Goal: Task Accomplishment & Management: Manage account settings

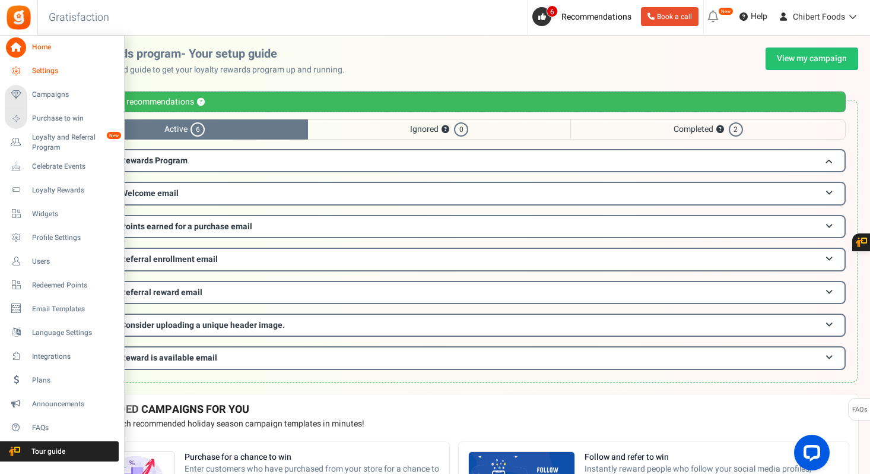
click at [20, 70] on icon at bounding box center [16, 71] width 20 height 20
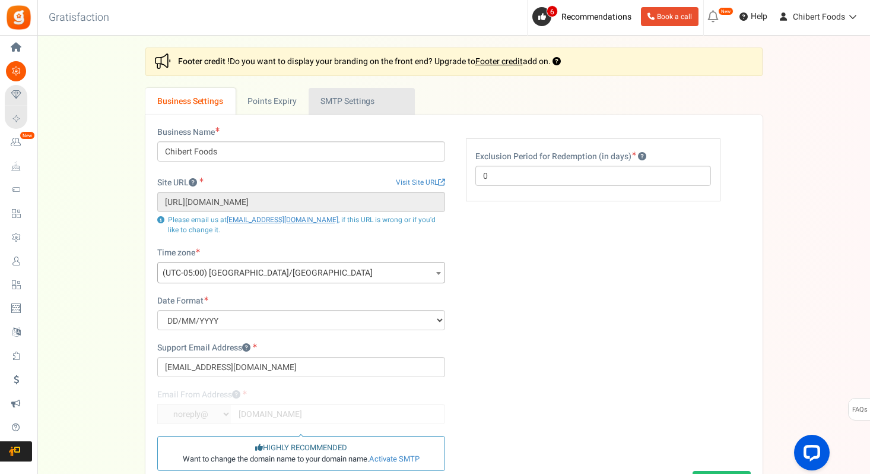
click at [357, 100] on link "Active SMTP Settings" at bounding box center [362, 101] width 106 height 27
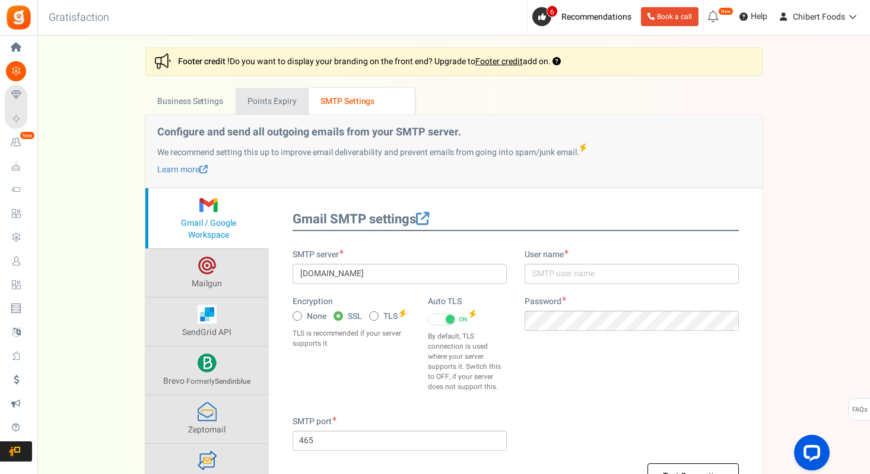
click at [287, 100] on link "Points Expiry" at bounding box center [272, 101] width 73 height 27
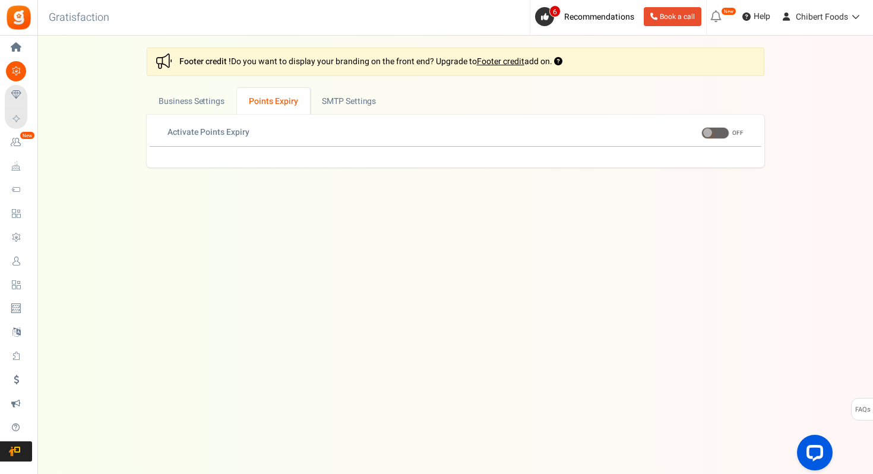
click at [220, 115] on div "Business Name Chibert Foods Site URL Visit Site URL [URL][DOMAIN_NAME] Update s…" at bounding box center [455, 141] width 617 height 53
click at [220, 104] on link "Business Settings" at bounding box center [192, 101] width 90 height 27
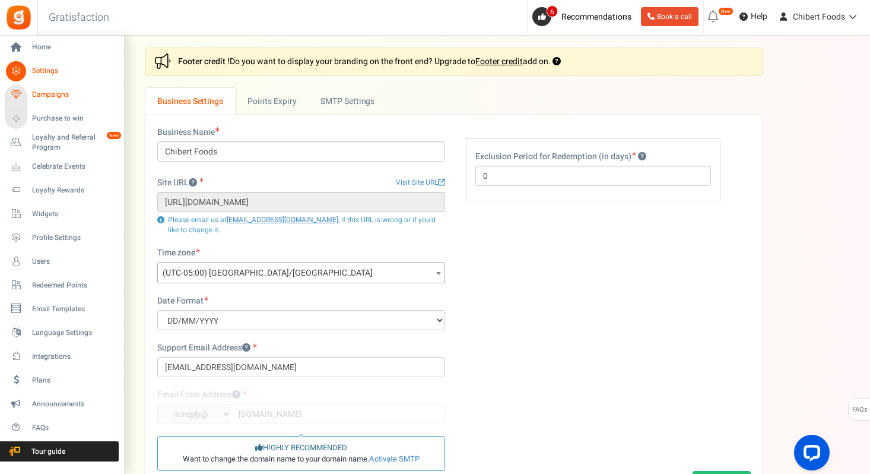
click at [43, 92] on span "Campaigns" at bounding box center [73, 95] width 83 height 10
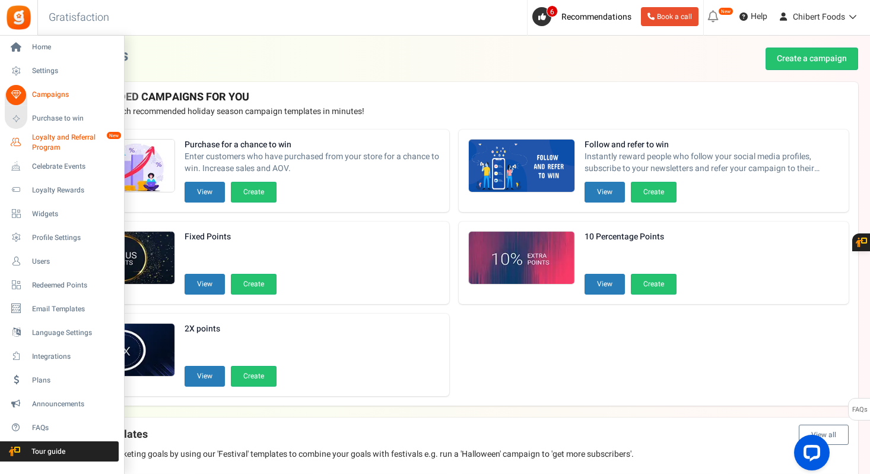
click at [48, 145] on span "Loyalty and Referral Program" at bounding box center [75, 142] width 87 height 20
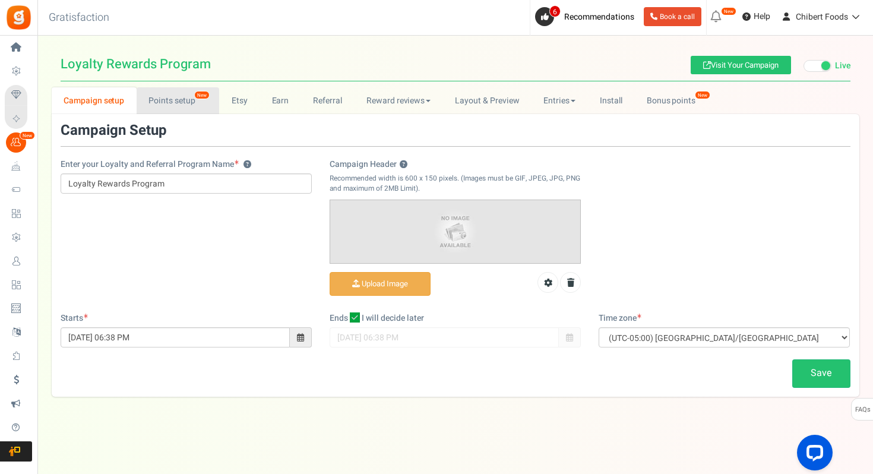
click at [164, 106] on link "Points setup New" at bounding box center [178, 100] width 83 height 27
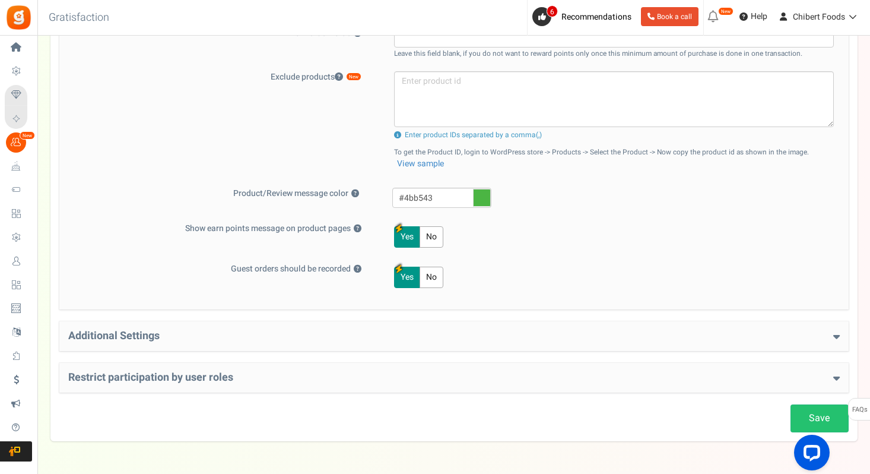
scroll to position [499, 0]
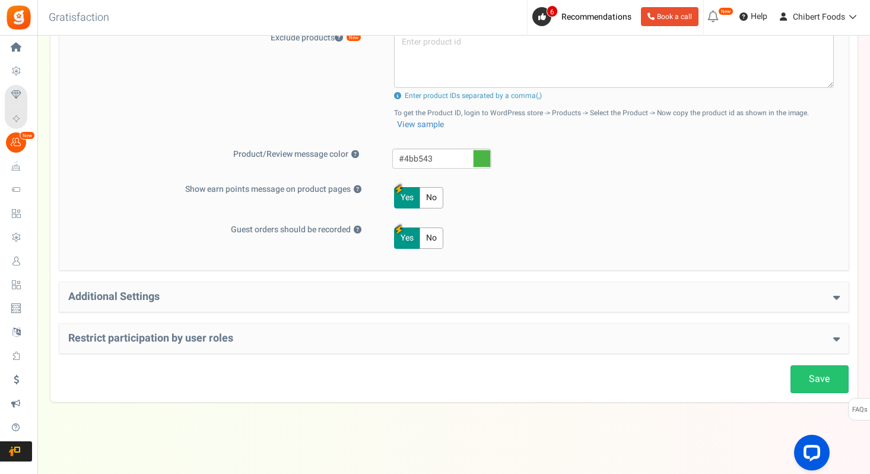
click at [199, 287] on div "Additional Settings Welcome Bonus ? Yes No Enter Welcome Points 25 Welcome Note…" at bounding box center [453, 297] width 789 height 30
click at [194, 309] on div "Additional Settings Welcome Bonus ? Yes No Enter Welcome Points 25 Welcome Note…" at bounding box center [453, 297] width 789 height 30
click at [194, 307] on div "Additional Settings Welcome Bonus ? Yes No Enter Welcome Points 25 Welcome Note…" at bounding box center [453, 297] width 789 height 30
click at [196, 297] on h4 "Additional Settings" at bounding box center [454, 297] width 772 height 12
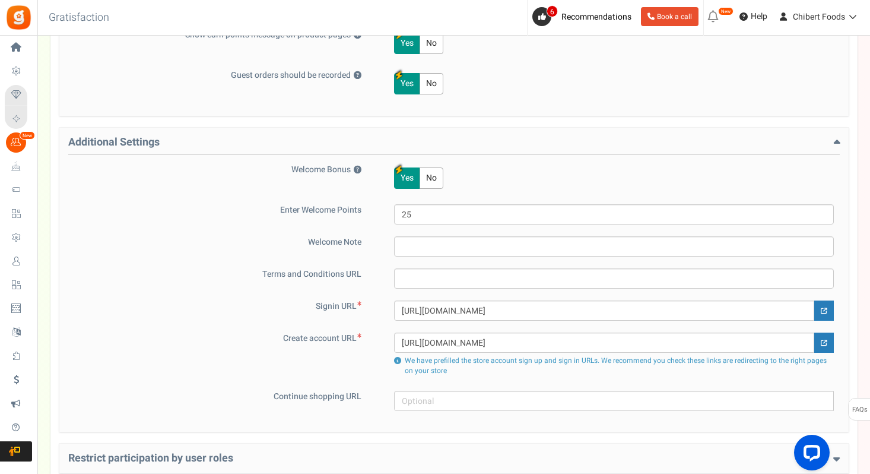
scroll to position [683, 0]
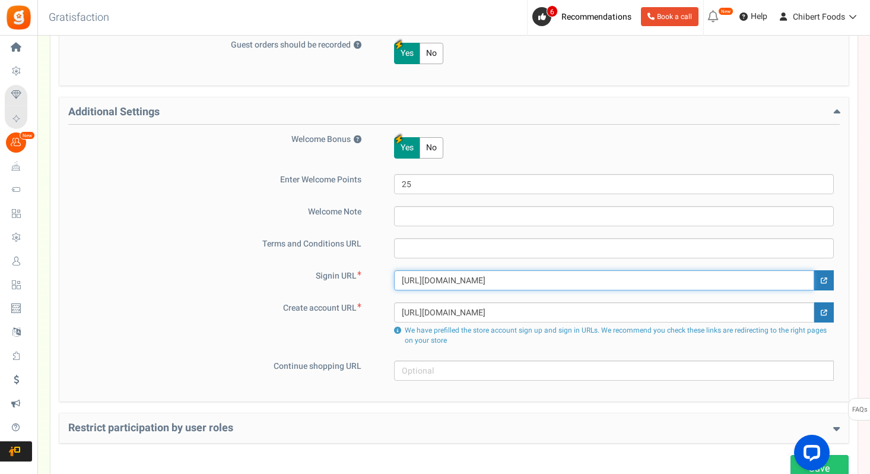
click at [509, 280] on input "[URL][DOMAIN_NAME]" at bounding box center [604, 280] width 420 height 20
paste input "[DOMAIN_NAME][URL]"
type input "[URL][DOMAIN_NAME]"
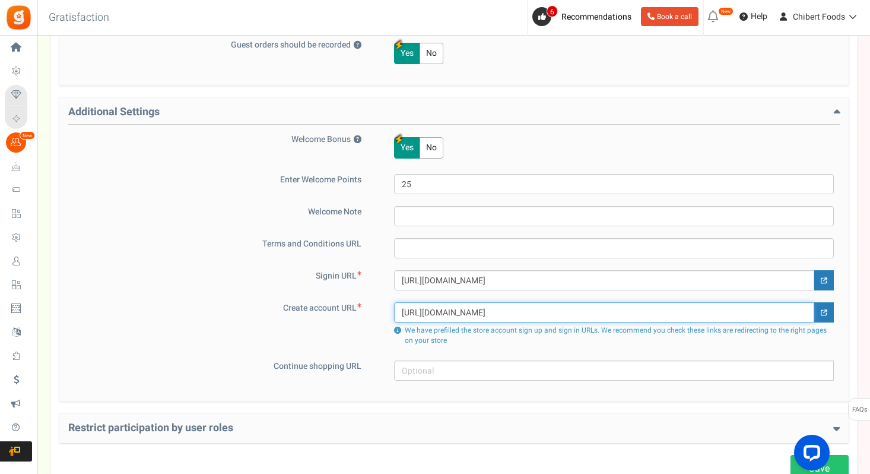
click at [497, 312] on input "[URL][DOMAIN_NAME]" at bounding box center [604, 312] width 420 height 20
paste input "[DOMAIN_NAME][URL]"
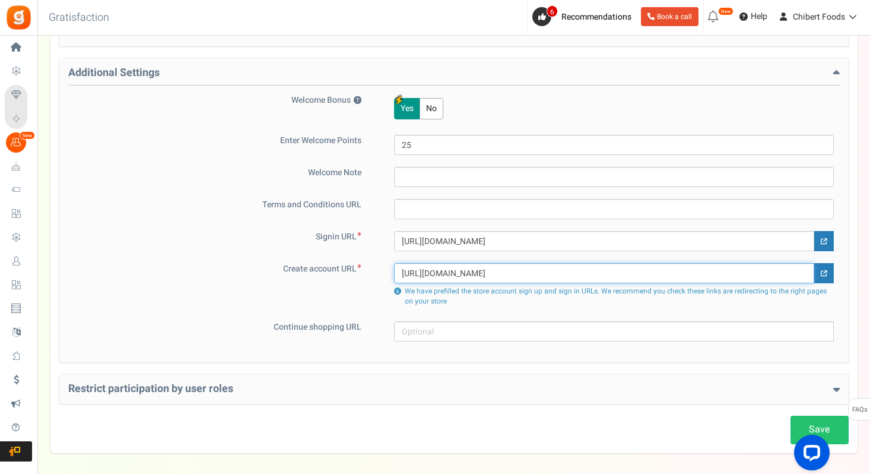
scroll to position [773, 0]
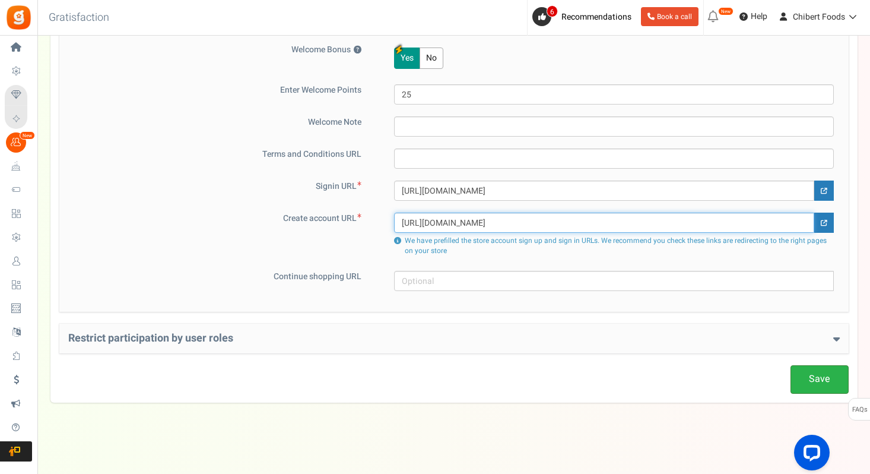
type input "[URL][DOMAIN_NAME]"
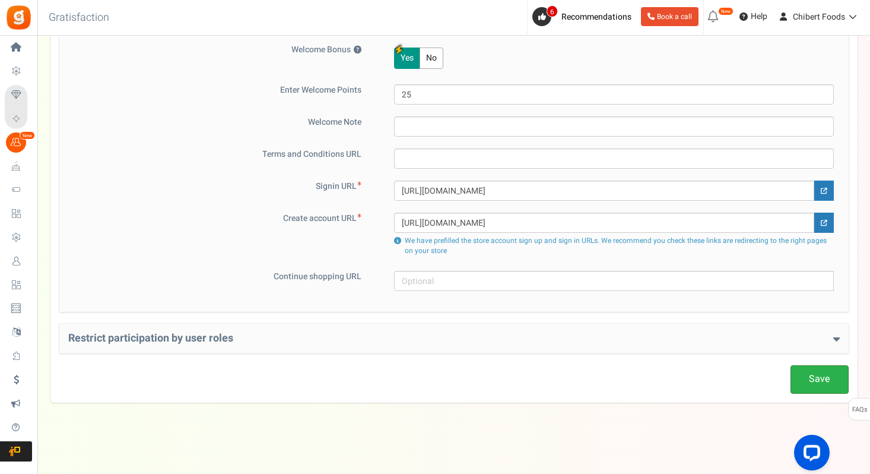
click at [801, 379] on link "Save" at bounding box center [820, 379] width 58 height 28
